Goal: Information Seeking & Learning: Learn about a topic

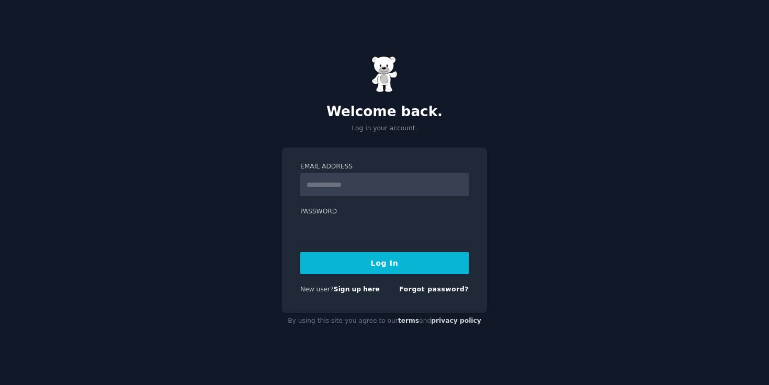
type input "**********"
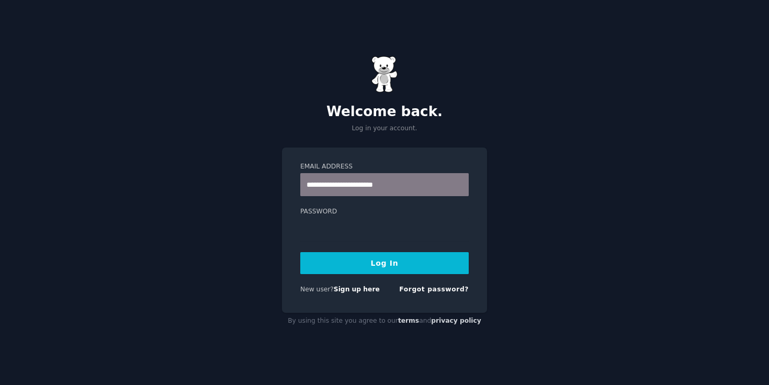
click at [378, 256] on button "Log In" at bounding box center [384, 263] width 168 height 22
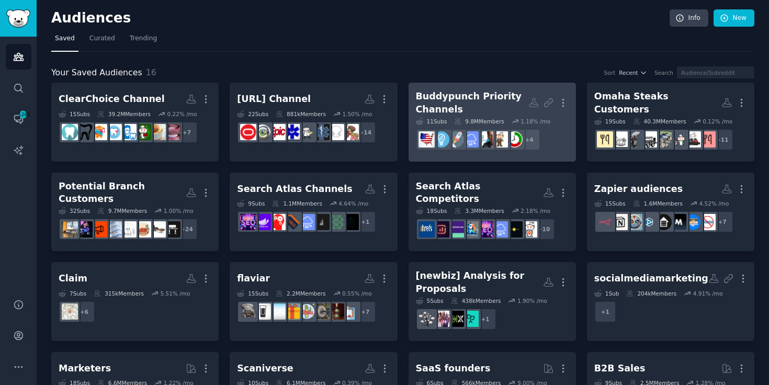
click at [454, 95] on div "Buddypunch Priority Channels" at bounding box center [472, 103] width 113 height 26
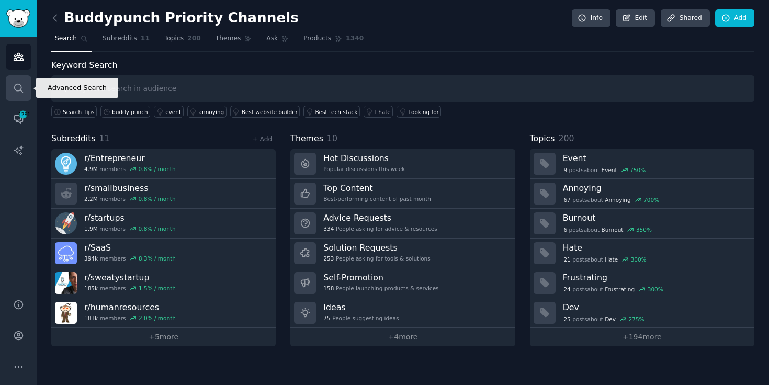
click at [15, 90] on icon "Sidebar" at bounding box center [18, 88] width 11 height 11
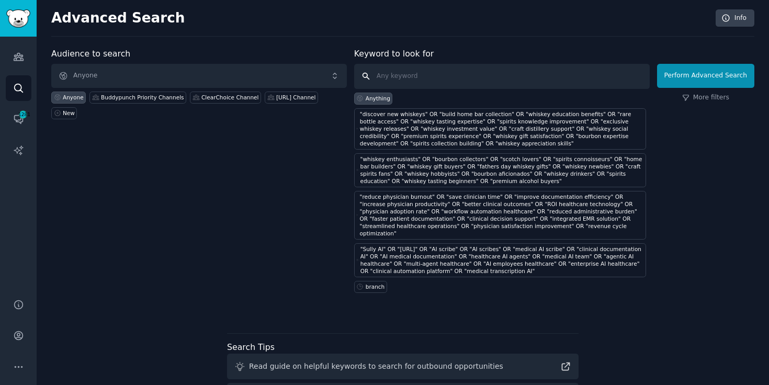
click at [418, 76] on input "text" at bounding box center [502, 76] width 296 height 25
paste input ""Time tracking software" OR "Employee time clock" OR "Buddy Punch" OR "Workforc…"
type input ""Time tracking software" OR "Employee time clock" OR "Buddy Punch" OR "Workforc…"
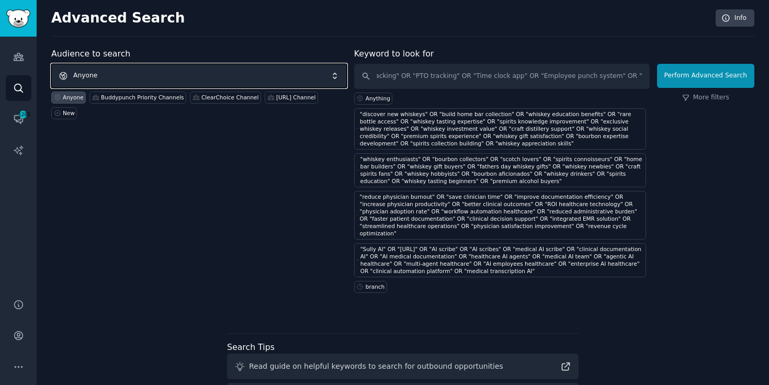
scroll to position [0, 0]
click at [183, 76] on span "Anyone" at bounding box center [199, 76] width 296 height 24
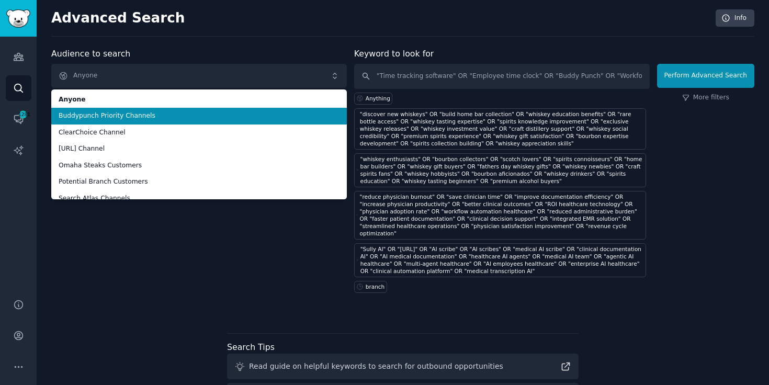
click at [149, 114] on span "Buddypunch Priority Channels" at bounding box center [199, 115] width 281 height 9
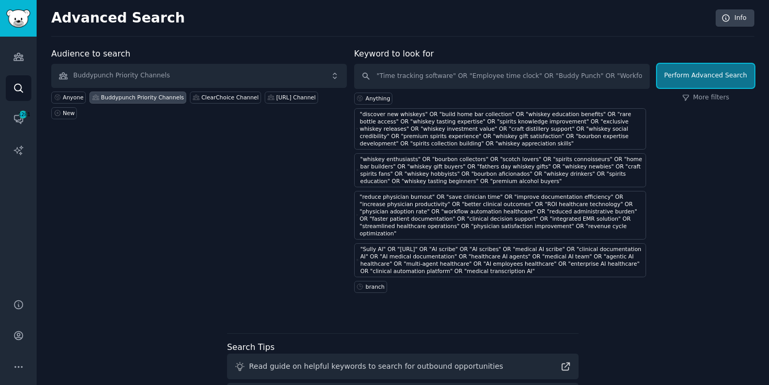
click at [710, 82] on button "Perform Advanced Search" at bounding box center [705, 76] width 97 height 24
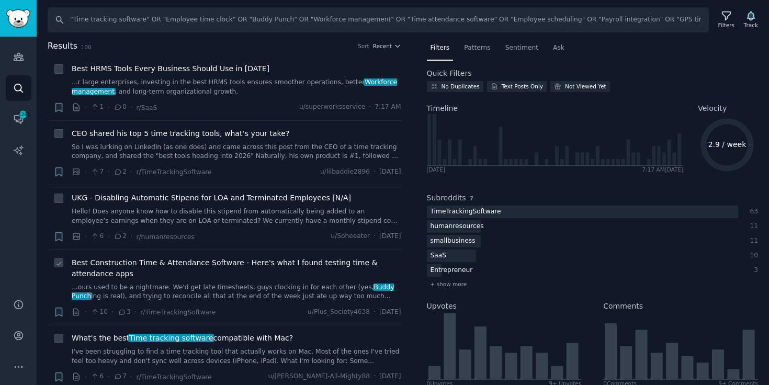
click at [282, 293] on link "...ours used to be a nightmare. We'd get late timesheets, guys clocking in for …" at bounding box center [237, 292] width 330 height 18
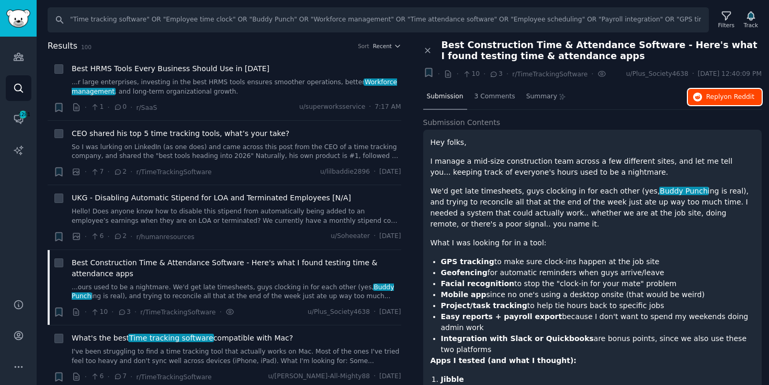
click at [725, 95] on span "on Reddit" at bounding box center [739, 96] width 30 height 7
click at [307, 359] on link "I've been struggling to find a time tracking tool that actually works on Mac. M…" at bounding box center [237, 356] width 330 height 18
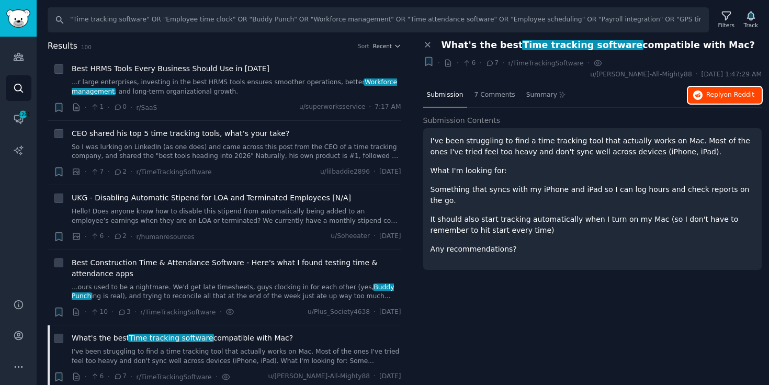
click at [743, 91] on button "Reply on Reddit" at bounding box center [725, 95] width 74 height 17
click at [753, 17] on icon "button" at bounding box center [750, 16] width 7 height 8
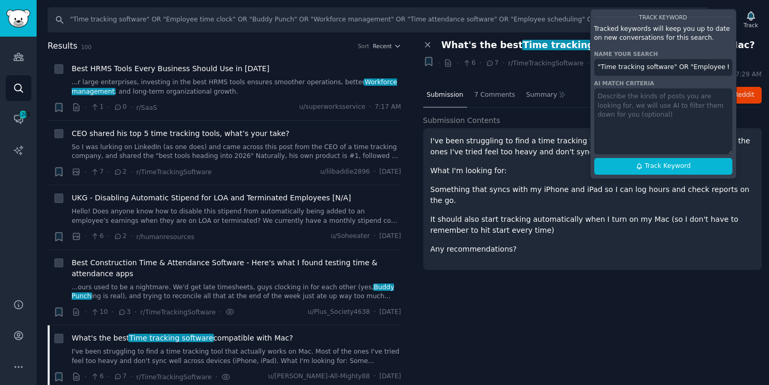
click at [644, 63] on input ""Time tracking software" OR "Employee time clock" OR "Buddy Punch" OR "Workforc…" at bounding box center [663, 67] width 138 height 17
paste input "Buddy Punch 1 Product"
click at [648, 169] on span "Track Keyword" at bounding box center [668, 166] width 46 height 9
type input "Buddy Punch 1 Product"
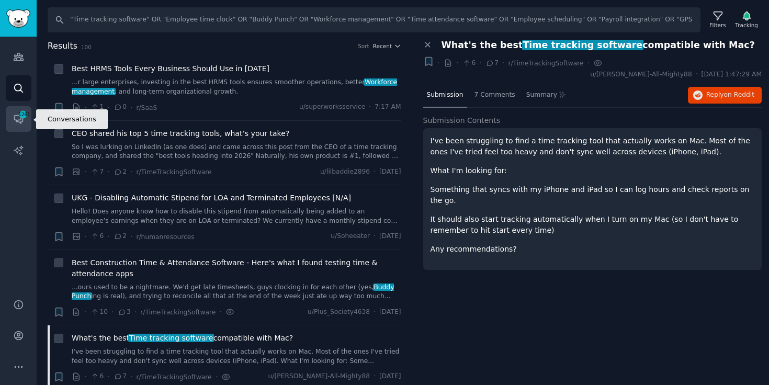
click at [16, 111] on link "Conversations 1281" at bounding box center [19, 119] width 26 height 26
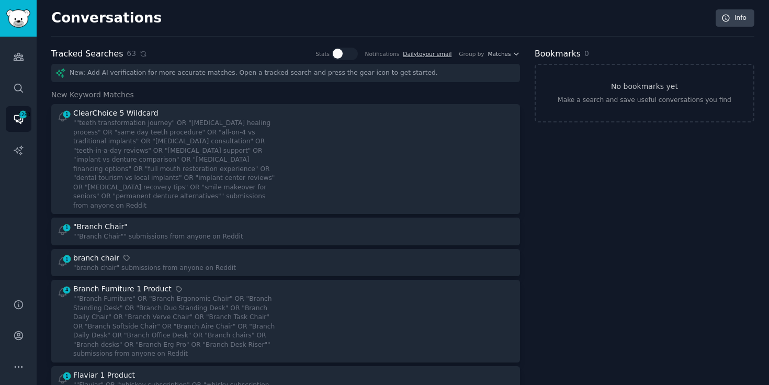
click at [193, 70] on div "New: Add AI verification for more accurate matches. Open a tracked search and p…" at bounding box center [285, 73] width 469 height 18
click at [22, 96] on link "Search" at bounding box center [19, 88] width 26 height 26
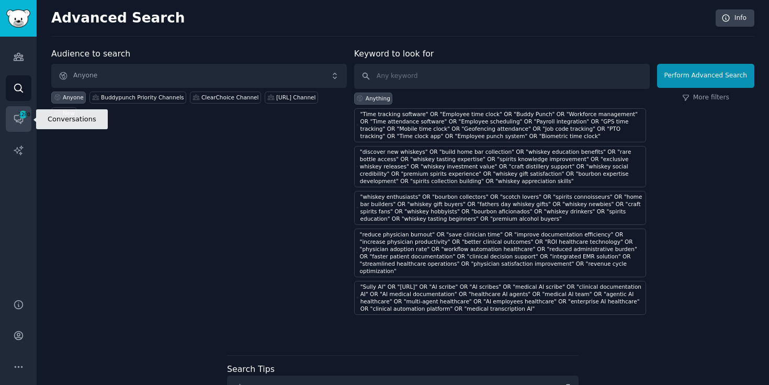
click at [13, 117] on icon "Sidebar" at bounding box center [18, 119] width 11 height 11
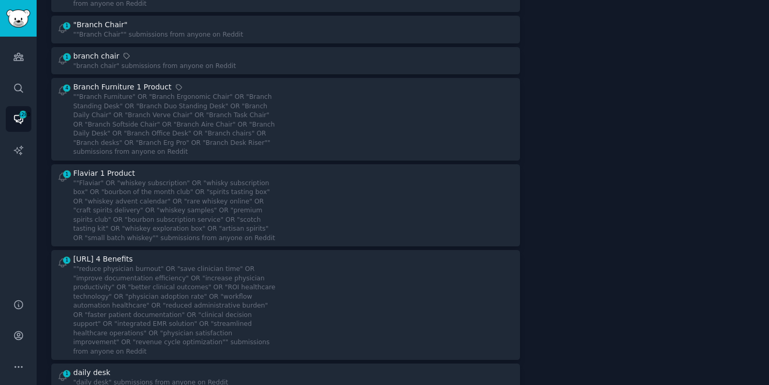
scroll to position [205, 0]
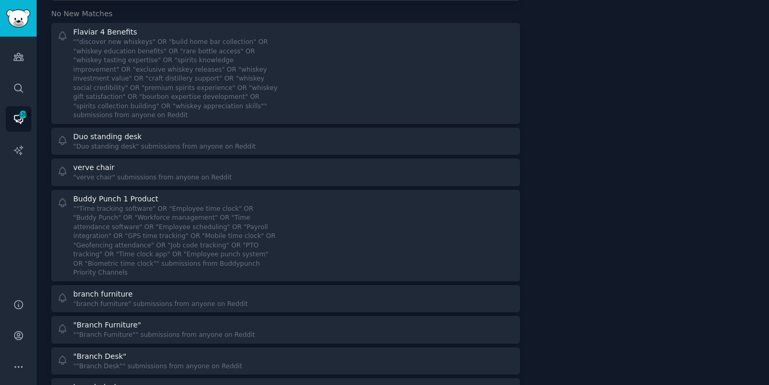
scroll to position [2271, 0]
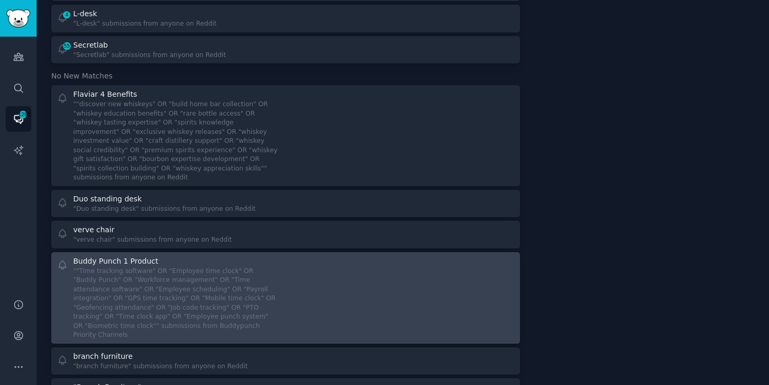
click at [312, 256] on div at bounding box center [404, 298] width 222 height 84
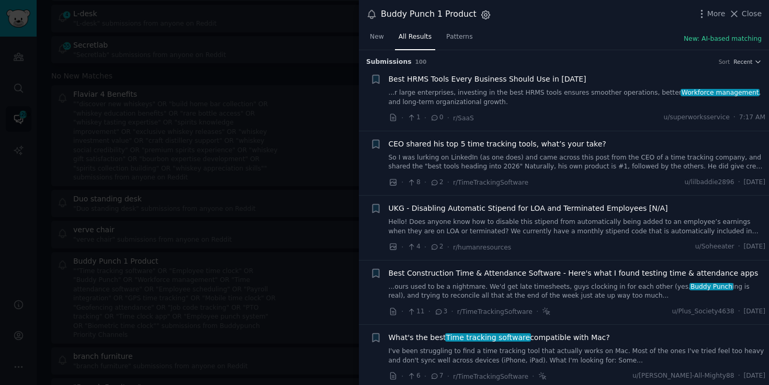
click at [481, 15] on icon "button" at bounding box center [485, 14] width 11 height 11
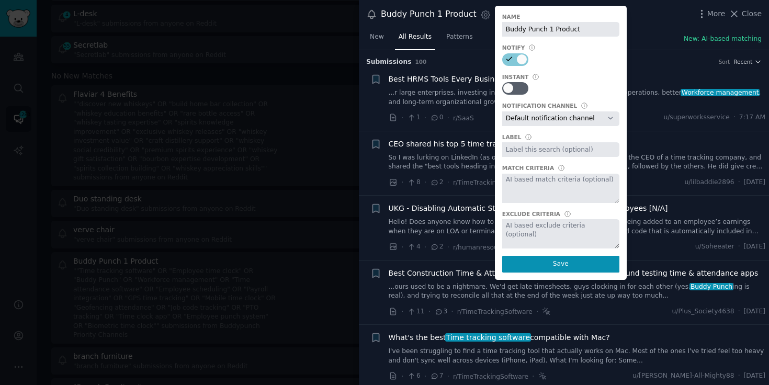
click at [561, 120] on select "Default notification channel Slack: [EMAIL_ADDRESS][DOMAIN_NAME]" at bounding box center [560, 118] width 117 height 15
click at [541, 148] on input "text" at bounding box center [560, 149] width 117 height 15
type input "Buddy Punch"
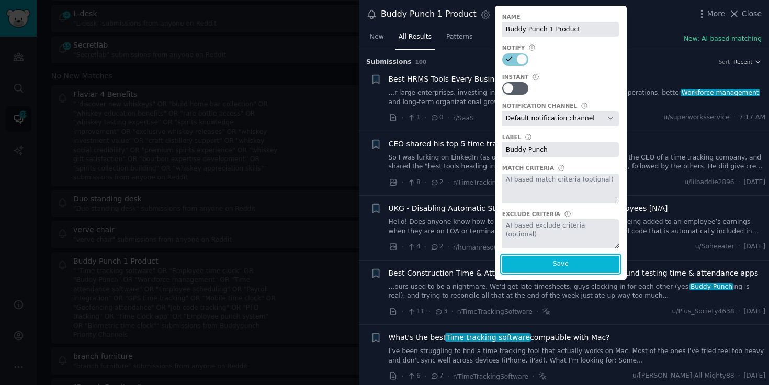
click at [564, 267] on button "Save" at bounding box center [560, 264] width 117 height 17
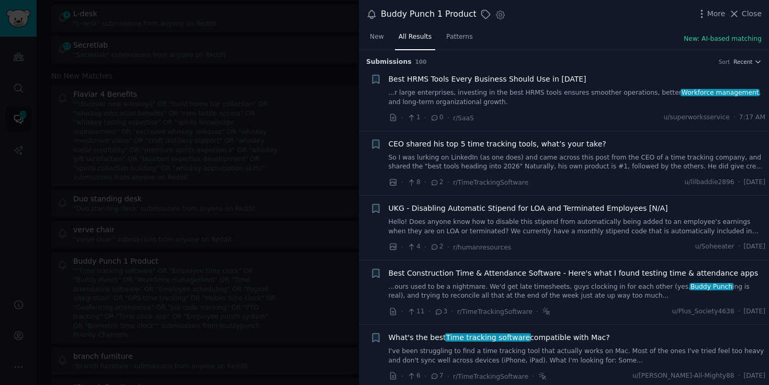
click at [289, 64] on div at bounding box center [384, 192] width 769 height 385
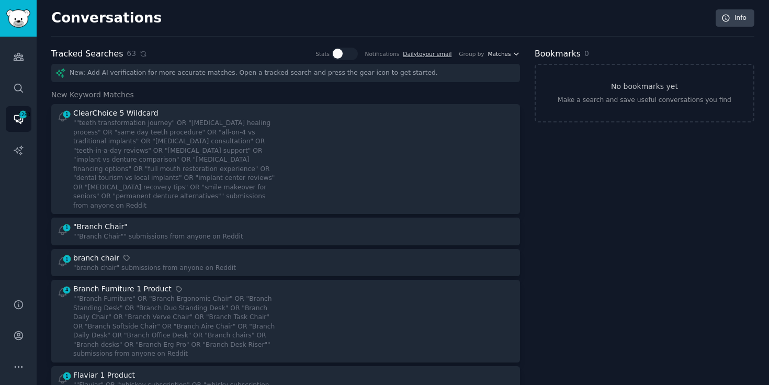
click at [502, 53] on span "Matches" at bounding box center [499, 53] width 23 height 7
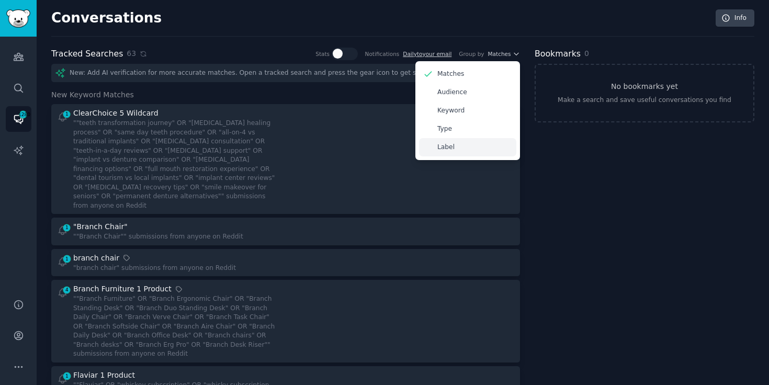
click at [462, 140] on div "Label" at bounding box center [467, 147] width 97 height 18
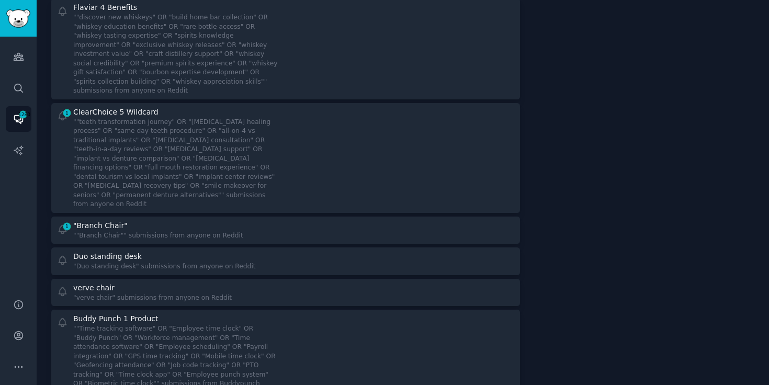
scroll to position [880, 0]
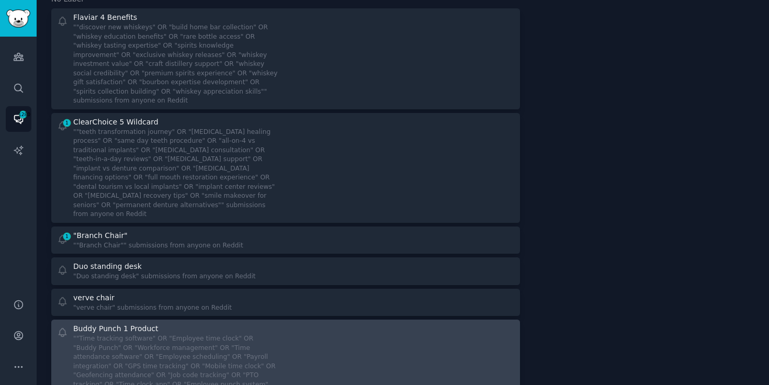
click at [214, 334] on div """Time tracking software" OR "Employee time clock" OR "Buddy Punch" OR "Workfor…" at bounding box center [175, 370] width 205 height 73
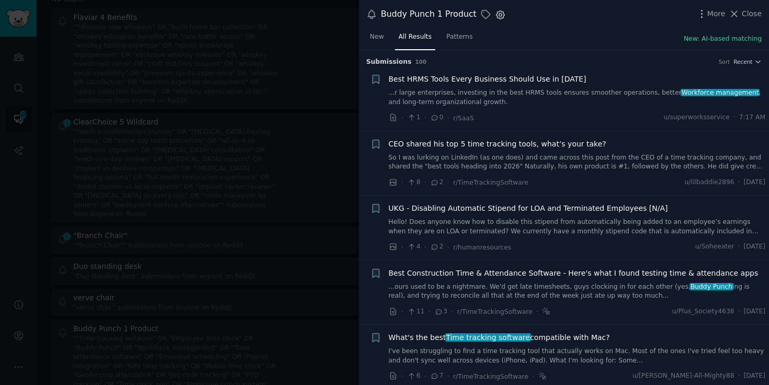
click at [495, 14] on icon "button" at bounding box center [500, 14] width 11 height 11
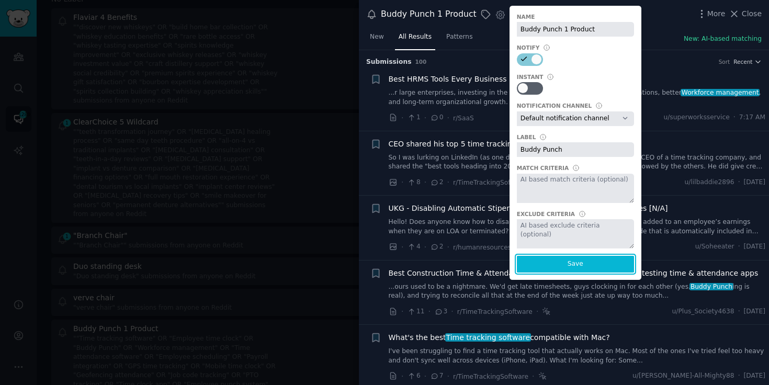
click at [563, 265] on button "Save" at bounding box center [575, 264] width 117 height 17
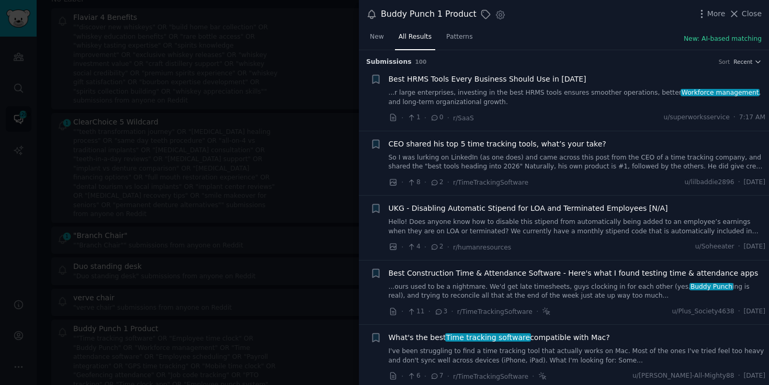
click at [289, 165] on div at bounding box center [384, 192] width 769 height 385
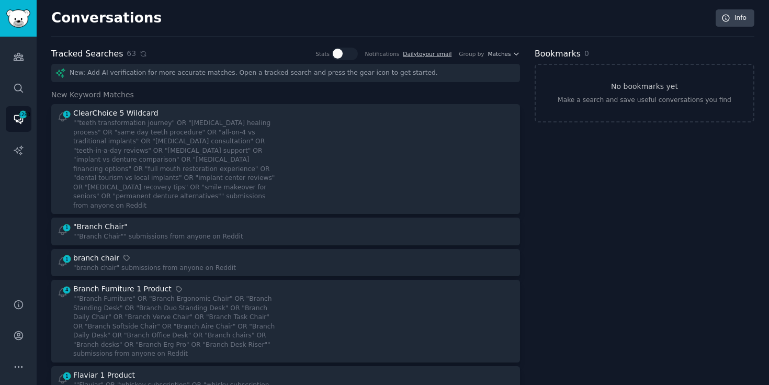
click at [508, 57] on div "Group by Matches" at bounding box center [489, 54] width 61 height 13
click at [506, 53] on span "Matches" at bounding box center [499, 53] width 23 height 7
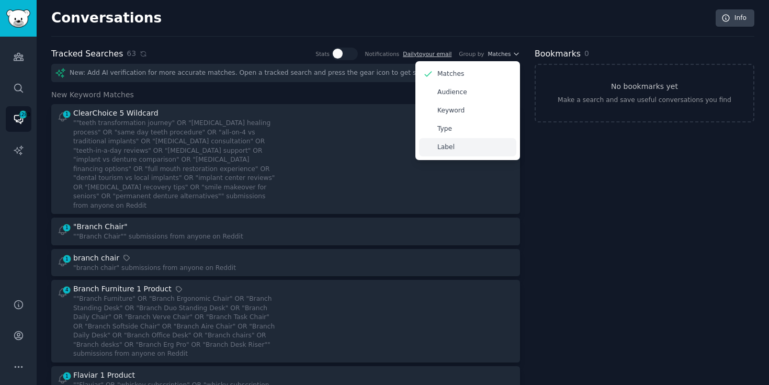
click at [459, 141] on div "Label" at bounding box center [467, 147] width 97 height 18
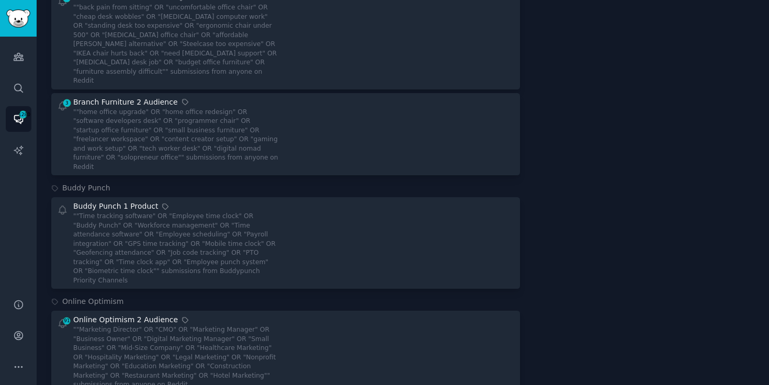
scroll to position [502, 0]
click at [12, 88] on link "Search" at bounding box center [19, 88] width 26 height 26
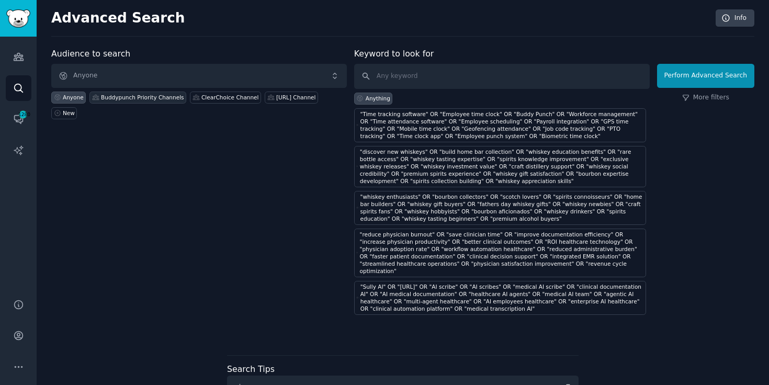
click at [158, 102] on div "Buddypunch Priority Channels" at bounding box center [137, 98] width 97 height 12
paste input ""Small business owner" OR "HR manager" OR "Operations manager" OR "Construction…"
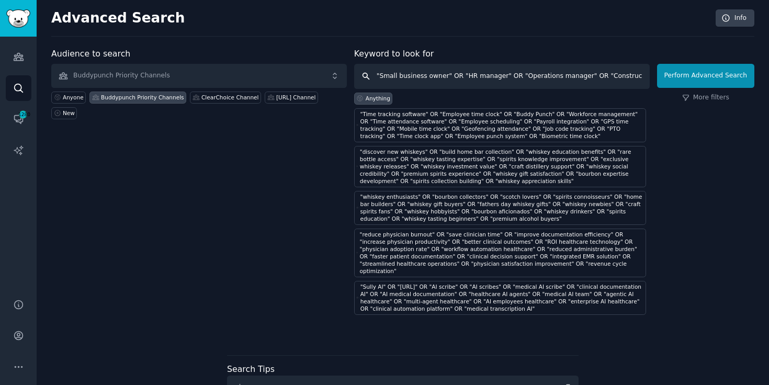
scroll to position [0, 828]
type input ""Small business owner" OR "HR manager" OR "Operations manager" OR "Construction…"
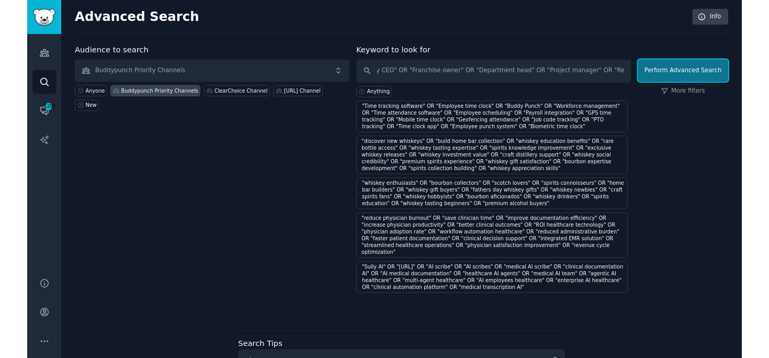
scroll to position [0, 0]
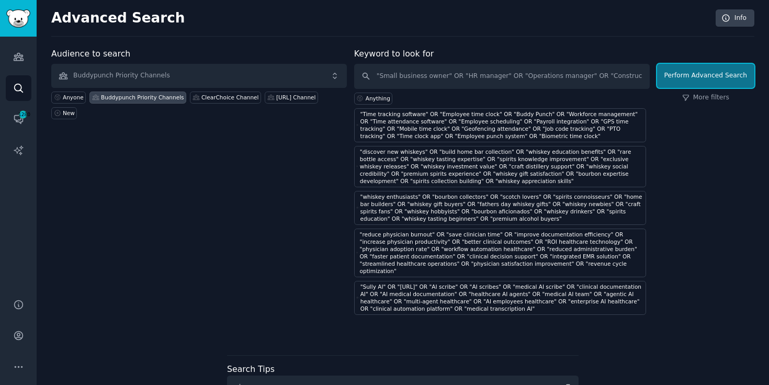
click at [687, 77] on button "Perform Advanced Search" at bounding box center [705, 76] width 97 height 24
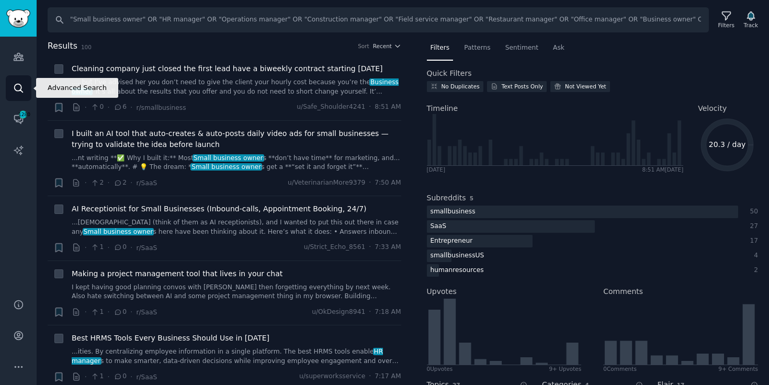
click at [17, 88] on icon "Sidebar" at bounding box center [18, 88] width 11 height 11
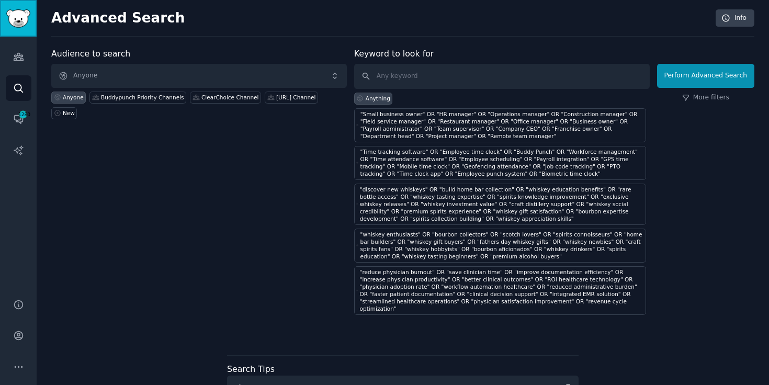
click at [23, 13] on img "Sidebar" at bounding box center [18, 18] width 24 height 18
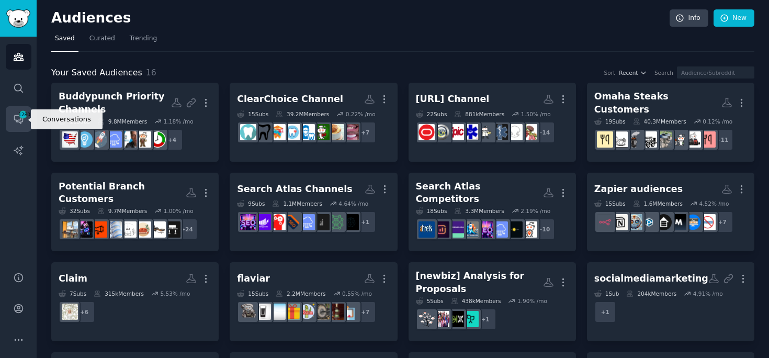
click at [19, 123] on icon "Sidebar" at bounding box center [18, 119] width 11 height 11
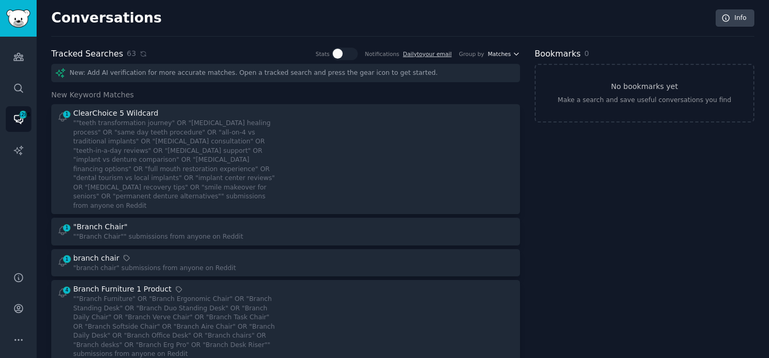
click at [503, 55] on span "Matches" at bounding box center [499, 53] width 23 height 7
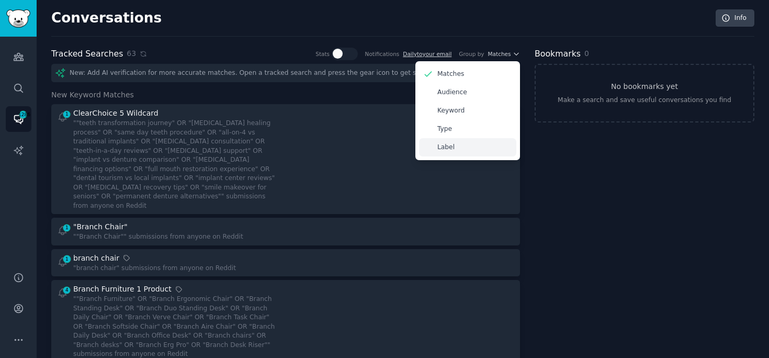
click at [452, 150] on div "Label" at bounding box center [467, 147] width 97 height 18
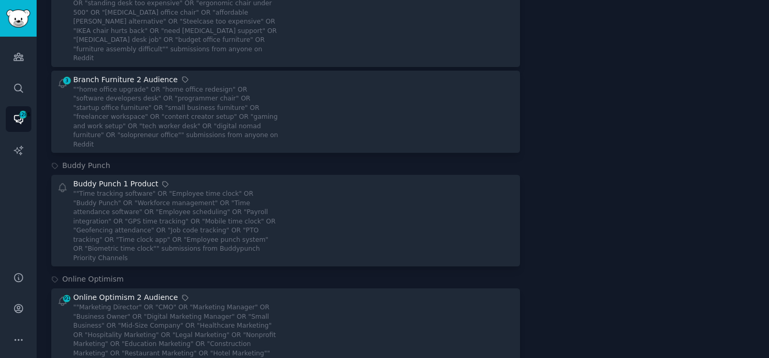
scroll to position [523, 0]
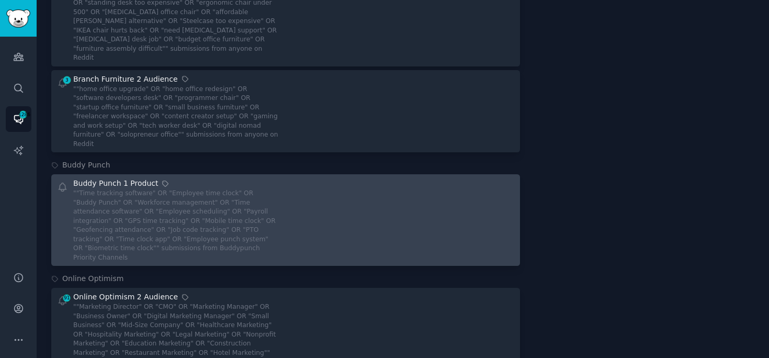
click at [220, 189] on div """Time tracking software" OR "Employee time clock" OR "Buddy Punch" OR "Workfor…" at bounding box center [175, 225] width 205 height 73
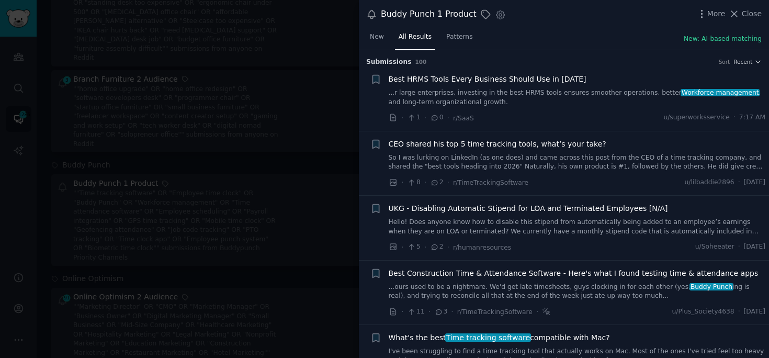
click at [524, 94] on link "...r large enterprises, investing in the best HRMS tools ensures smoother opera…" at bounding box center [577, 97] width 377 height 18
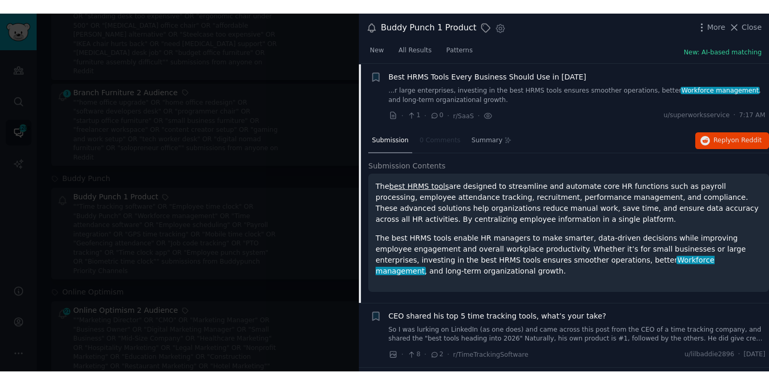
scroll to position [16, 0]
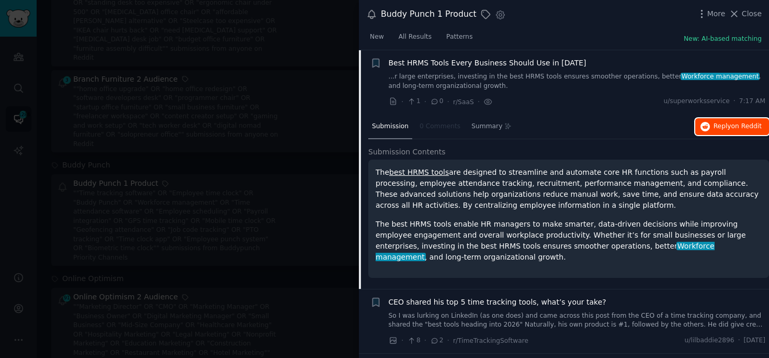
click at [719, 129] on span "Reply on Reddit" at bounding box center [738, 126] width 48 height 9
click at [98, 139] on div at bounding box center [384, 179] width 769 height 358
